Goal: Task Accomplishment & Management: Manage account settings

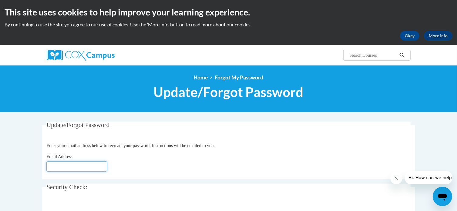
click at [57, 167] on input "Email Address" at bounding box center [76, 166] width 61 height 10
type input "[EMAIL_ADDRESS][DOMAIN_NAME]"
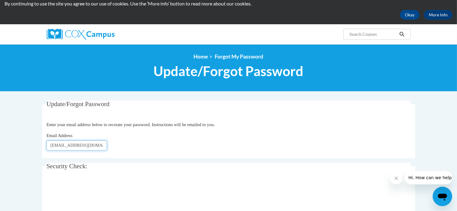
scroll to position [61, 0]
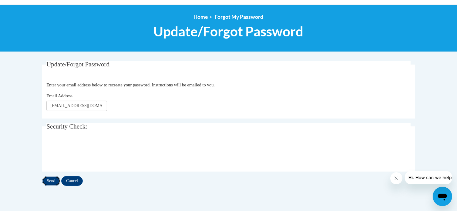
click at [50, 179] on input "Send" at bounding box center [51, 181] width 18 height 10
